Goal: Transaction & Acquisition: Purchase product/service

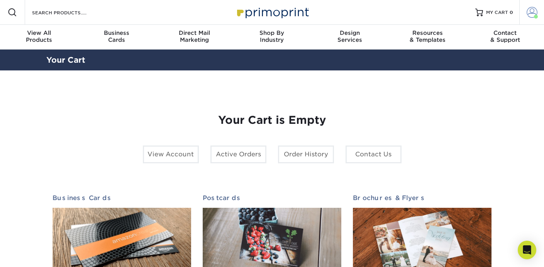
click at [529, 14] on span at bounding box center [532, 12] width 11 height 11
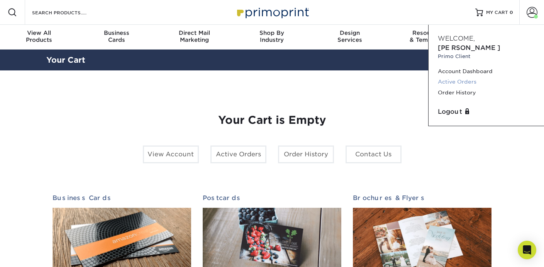
click at [465, 77] on link "Active Orders" at bounding box center [486, 82] width 97 height 10
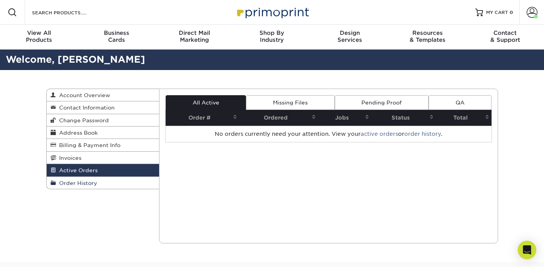
click at [91, 185] on span "Order History" at bounding box center [76, 183] width 41 height 6
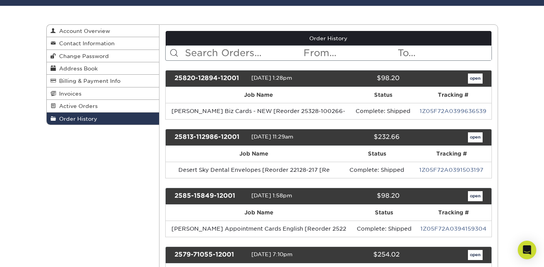
scroll to position [69, 0]
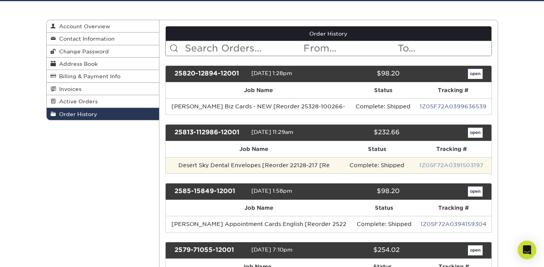
click at [449, 165] on link "1Z05F72A0391503197" at bounding box center [452, 165] width 64 height 6
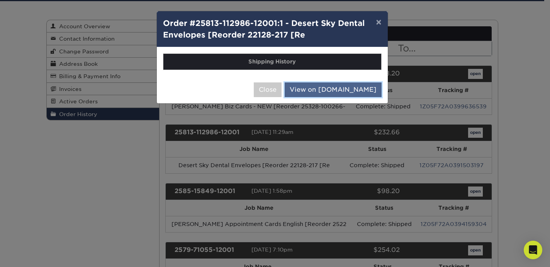
click at [325, 92] on link "View on UPS.com" at bounding box center [333, 89] width 97 height 15
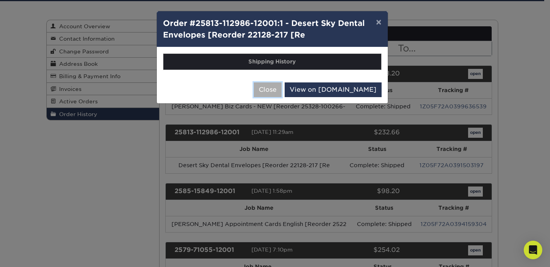
click at [282, 88] on button "Close" at bounding box center [268, 89] width 28 height 15
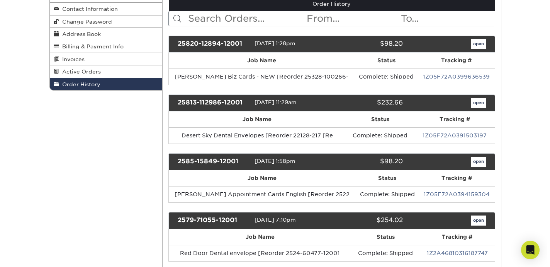
scroll to position [99, 0]
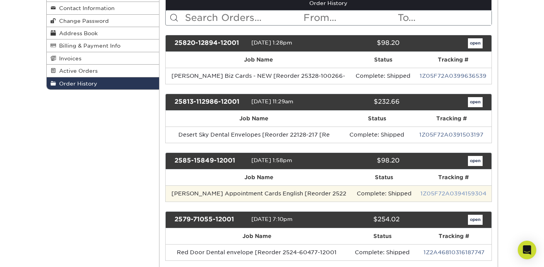
click at [441, 195] on link "1Z05F72A0394159304" at bounding box center [454, 193] width 66 height 6
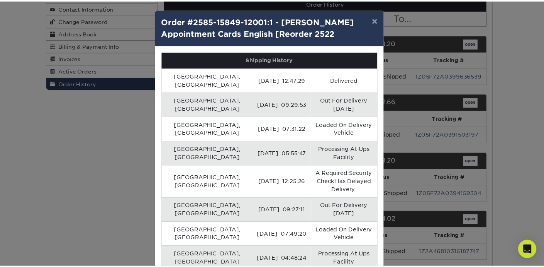
scroll to position [0, 0]
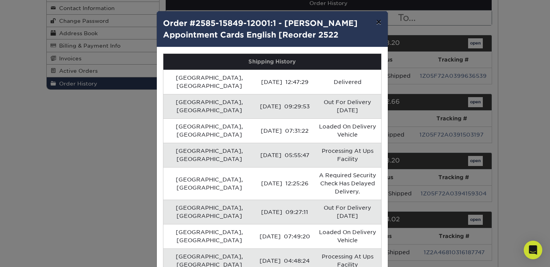
click at [374, 24] on button "×" at bounding box center [379, 22] width 18 height 22
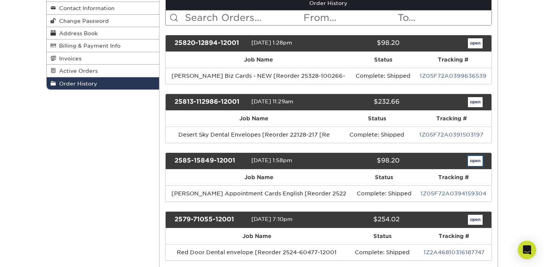
click at [473, 159] on link "open" at bounding box center [475, 161] width 15 height 10
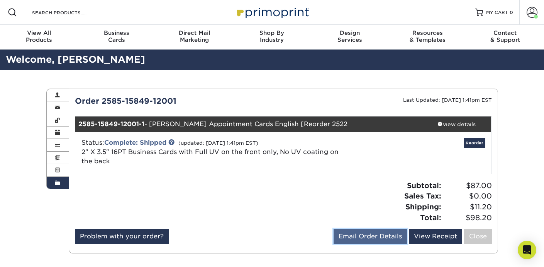
click at [362, 236] on link "Email Order Details" at bounding box center [370, 236] width 73 height 15
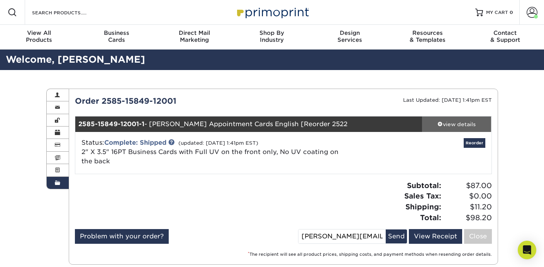
click at [445, 125] on div "view details" at bounding box center [457, 124] width 70 height 8
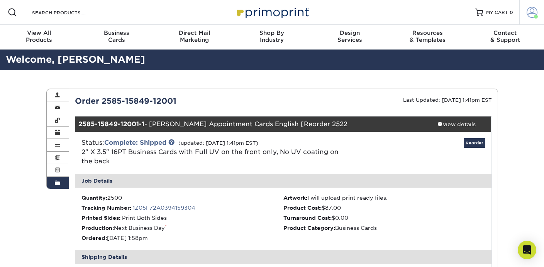
click at [532, 14] on span at bounding box center [532, 12] width 11 height 11
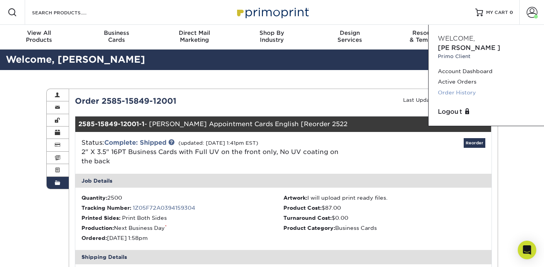
click at [457, 87] on link "Order History" at bounding box center [486, 92] width 97 height 10
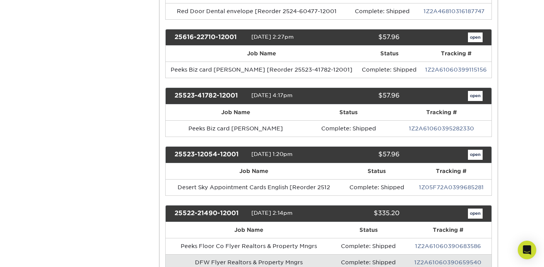
scroll to position [340, 0]
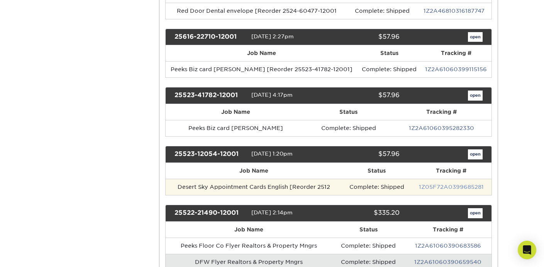
click at [448, 187] on link "1Z05F72A0399685281" at bounding box center [451, 187] width 65 height 6
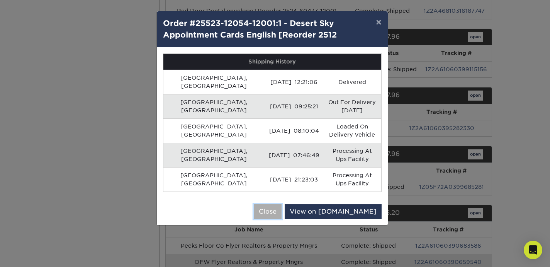
click at [282, 204] on button "Close" at bounding box center [268, 211] width 28 height 15
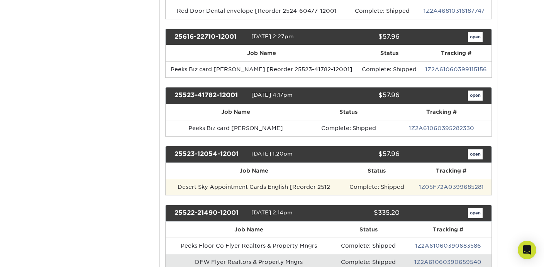
click at [275, 184] on td "Desert Sky Appointment Cards English [Reorder 2512" at bounding box center [254, 187] width 177 height 16
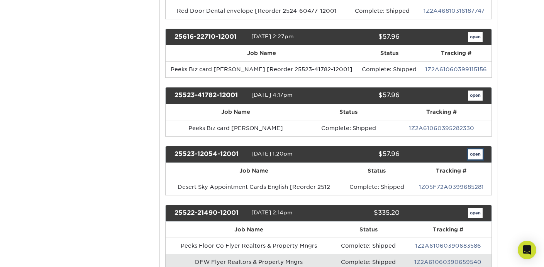
click at [479, 157] on link "open" at bounding box center [475, 154] width 15 height 10
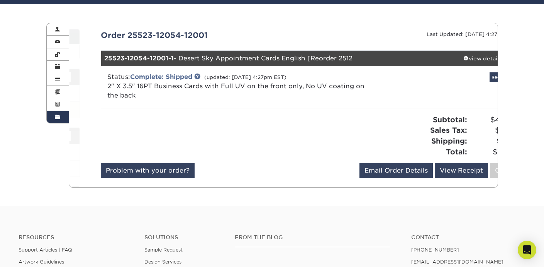
scroll to position [67, 0]
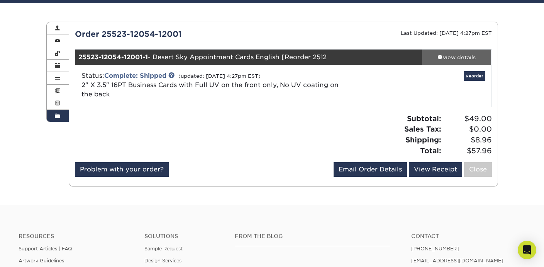
click at [438, 56] on span at bounding box center [440, 56] width 5 height 5
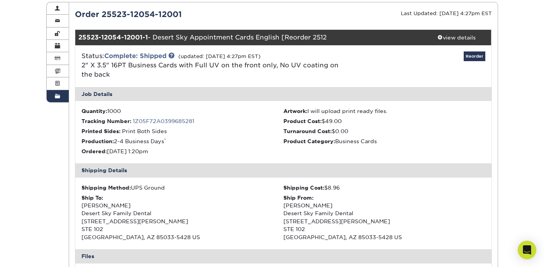
scroll to position [0, 0]
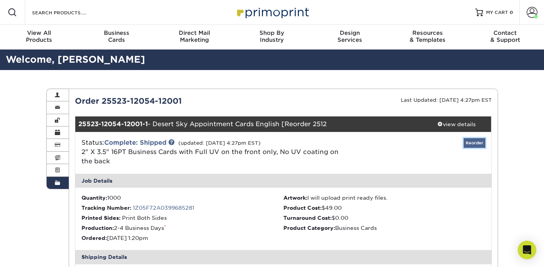
click at [470, 142] on link "Reorder" at bounding box center [475, 143] width 22 height 10
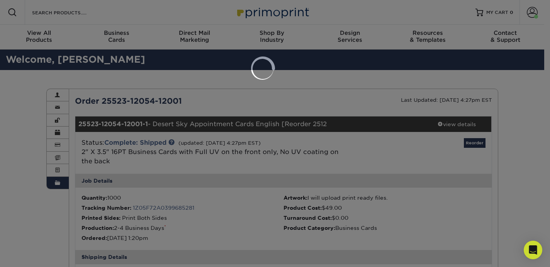
select select "66700"
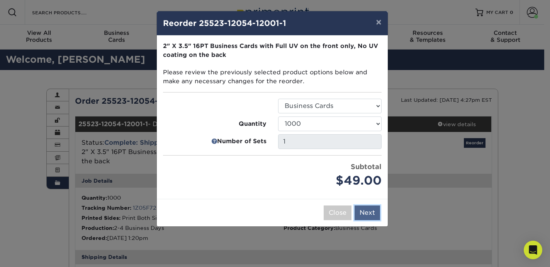
click at [366, 211] on button "Next" at bounding box center [368, 212] width 26 height 15
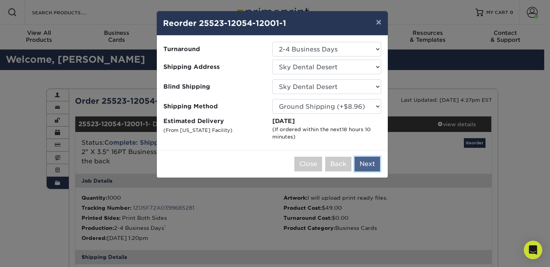
click at [372, 163] on button "Next" at bounding box center [368, 163] width 26 height 15
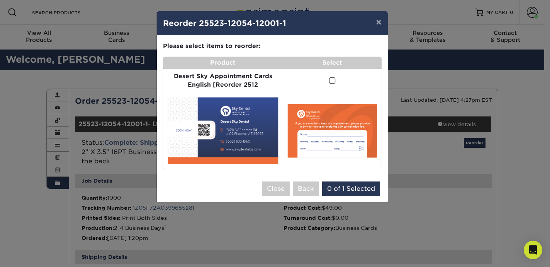
click at [331, 80] on span at bounding box center [332, 80] width 7 height 7
click at [0, 0] on input "checkbox" at bounding box center [0, 0] width 0 height 0
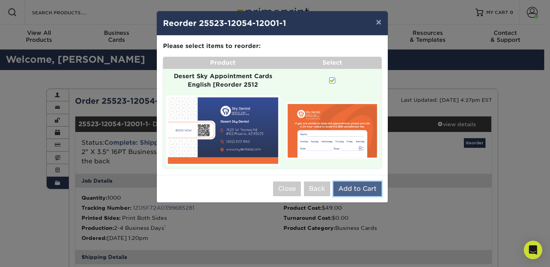
click at [361, 191] on button "Add to Cart" at bounding box center [357, 188] width 48 height 15
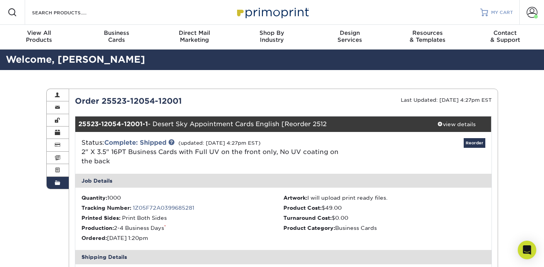
click at [498, 13] on span "MY CART" at bounding box center [503, 12] width 22 height 7
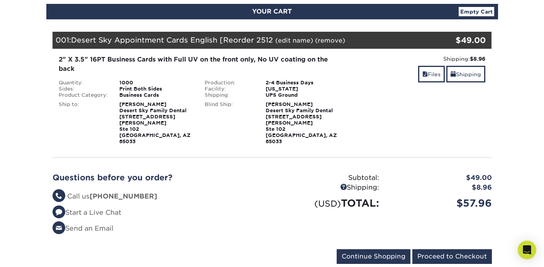
scroll to position [84, 0]
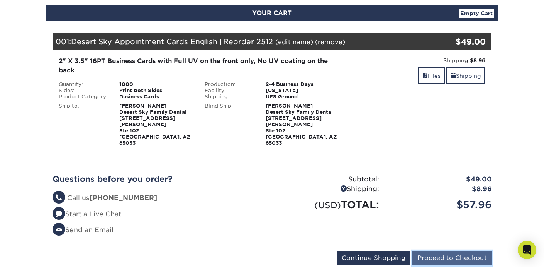
click at [447, 250] on input "Proceed to Checkout" at bounding box center [453, 257] width 80 height 15
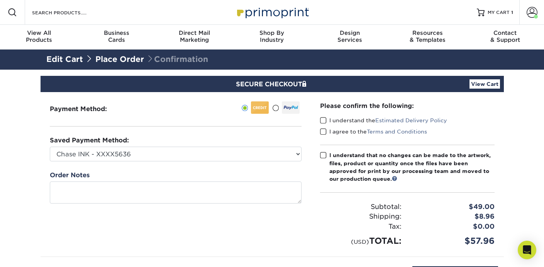
click at [324, 121] on span at bounding box center [323, 120] width 7 height 7
click at [0, 0] on input "I understand the Estimated Delivery Policy" at bounding box center [0, 0] width 0 height 0
click at [324, 133] on span at bounding box center [323, 131] width 7 height 7
click at [0, 0] on input "I agree to the Terms and Conditions" at bounding box center [0, 0] width 0 height 0
click at [326, 153] on span at bounding box center [323, 154] width 7 height 7
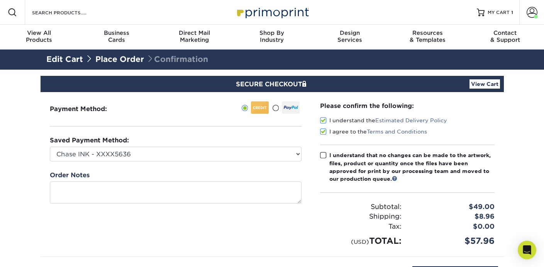
click at [0, 0] on input "I understand that no changes can be made to the artwork, files, product or quan…" at bounding box center [0, 0] width 0 height 0
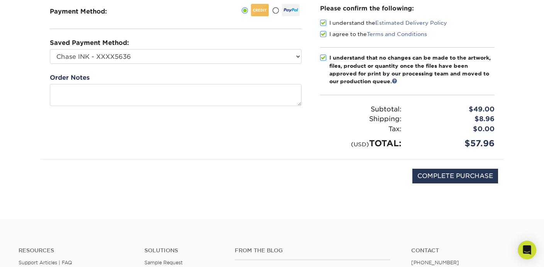
scroll to position [177, 0]
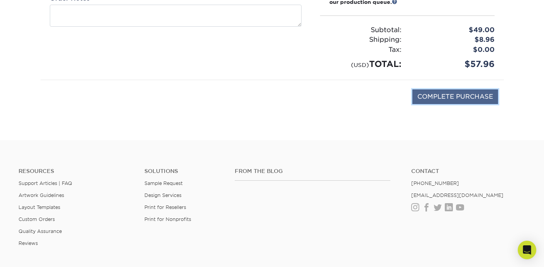
click at [434, 99] on input "COMPLETE PURCHASE" at bounding box center [456, 96] width 86 height 15
type input "PROCESSING, PLEASE WAIT..."
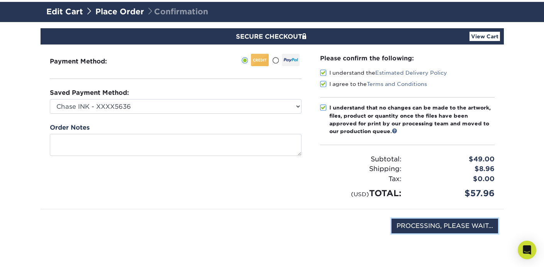
scroll to position [45, 0]
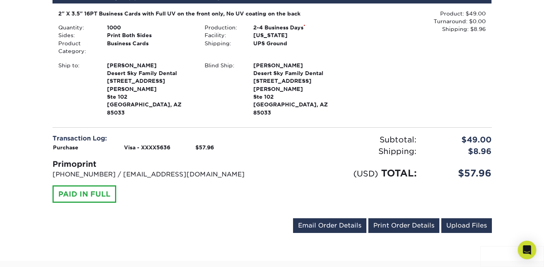
scroll to position [228, 0]
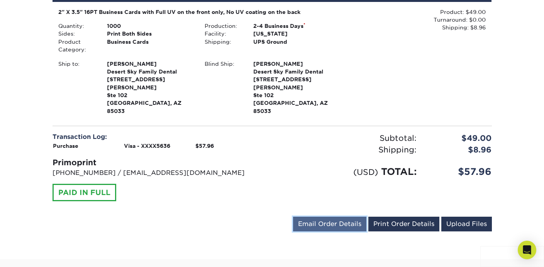
click at [331, 216] on link "Email Order Details" at bounding box center [329, 223] width 73 height 15
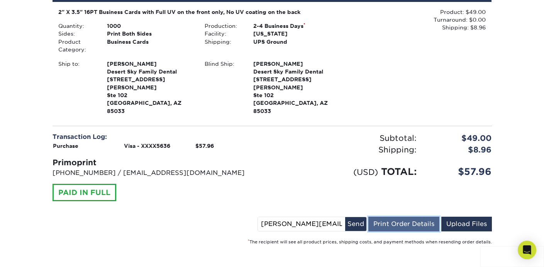
click at [384, 216] on link "Print Order Details" at bounding box center [404, 223] width 71 height 15
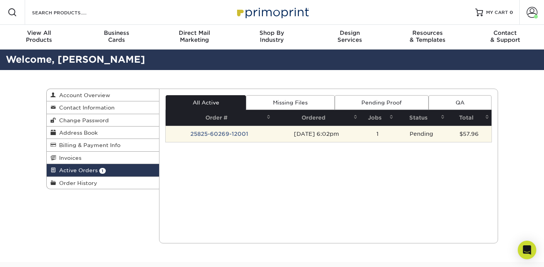
click at [360, 136] on td "[DATE] 6:02pm" at bounding box center [316, 134] width 87 height 16
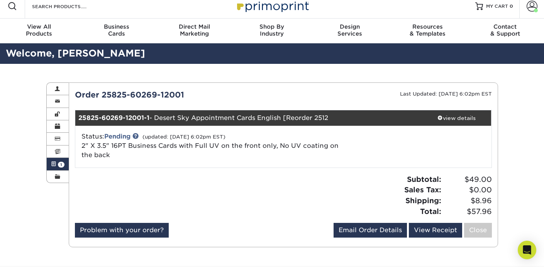
scroll to position [11, 0]
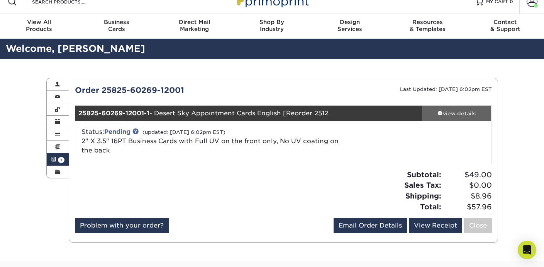
click at [458, 107] on link "view details" at bounding box center [457, 112] width 70 height 15
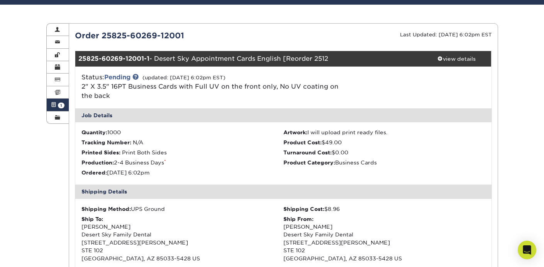
scroll to position [65, 0]
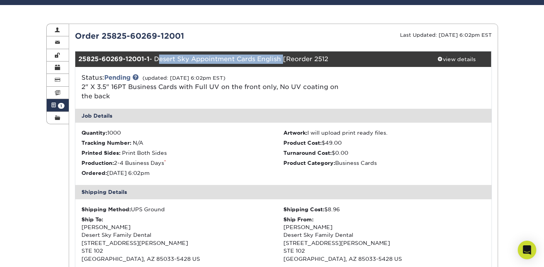
drag, startPoint x: 158, startPoint y: 59, endPoint x: 282, endPoint y: 59, distance: 124.8
click at [282, 59] on div "25825-60269-12001-1 - Desert Sky Appointment Cards English [Reorder 2512" at bounding box center [248, 58] width 347 height 15
copy div "Desert Sky Appointment Cards English"
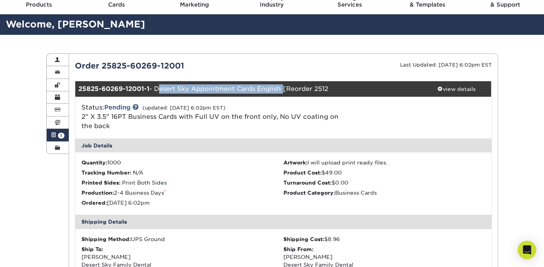
scroll to position [0, 0]
